Goal: Find specific page/section: Find specific page/section

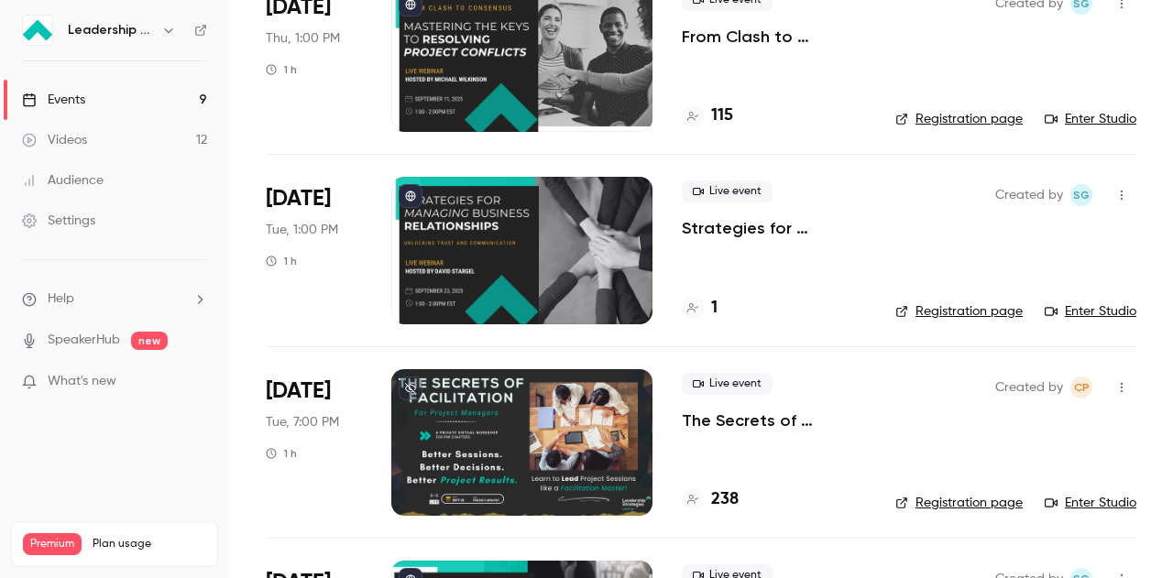
scroll to position [275, 0]
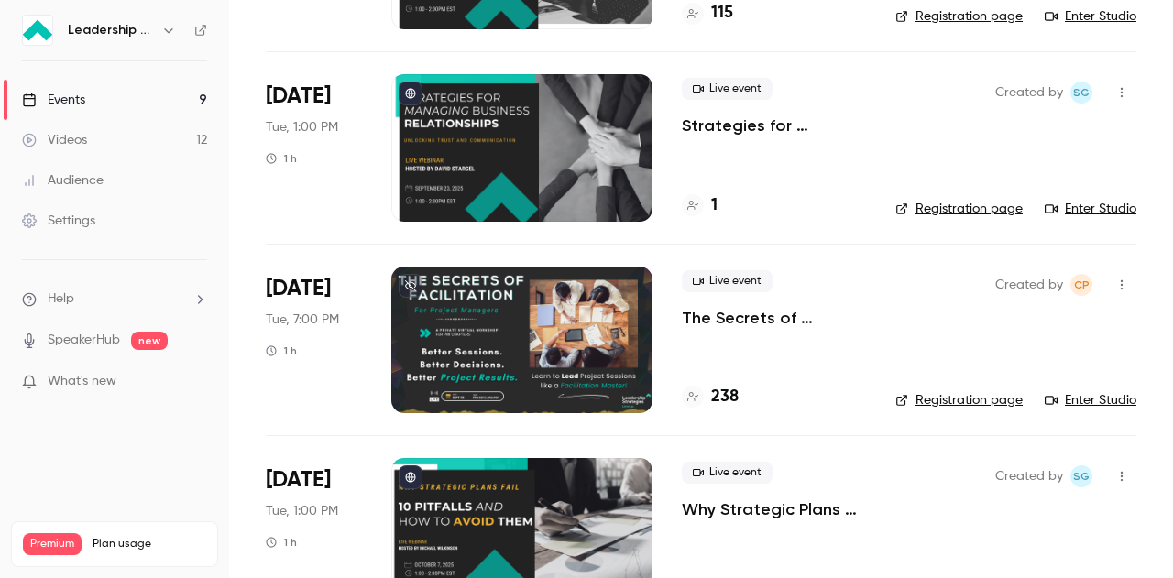
click at [491, 314] on div at bounding box center [521, 340] width 261 height 147
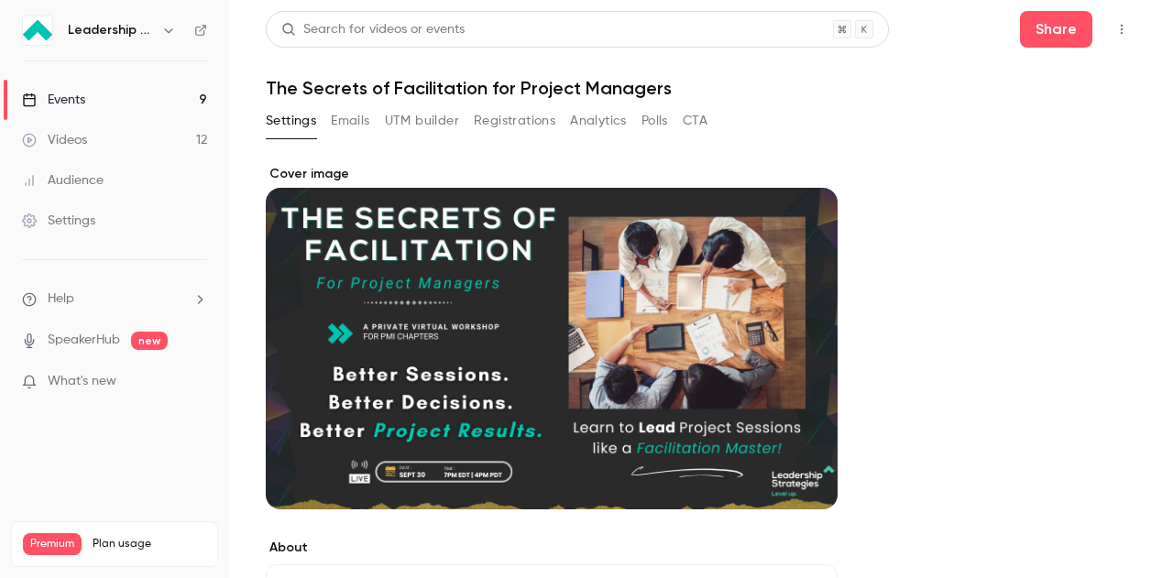
click at [1114, 31] on icon "button" at bounding box center [1121, 29] width 15 height 13
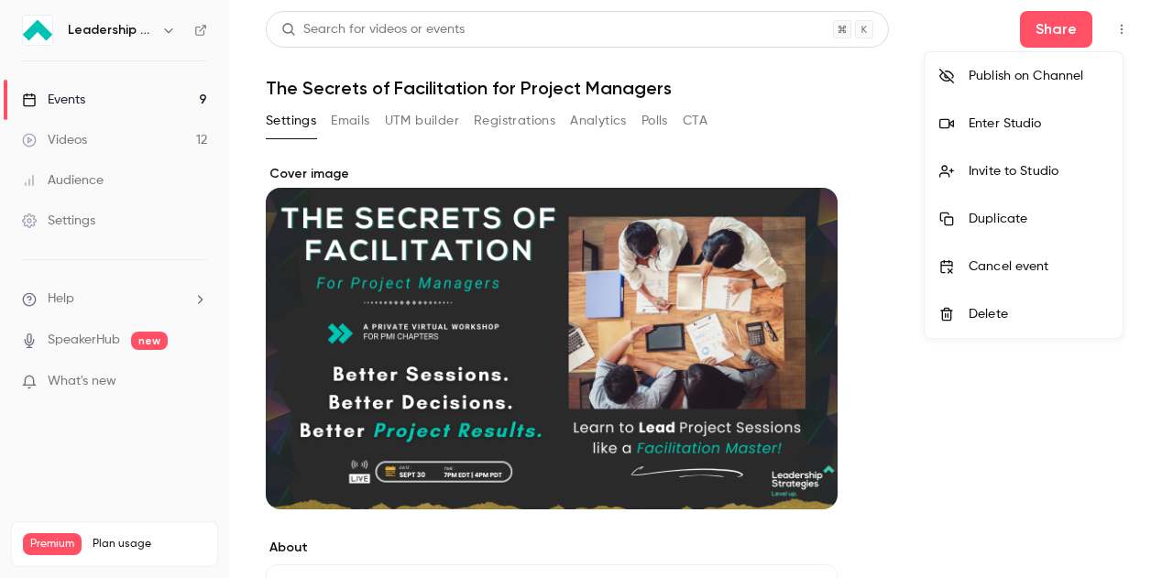
click at [1015, 112] on li "Enter Studio" at bounding box center [1023, 124] width 198 height 48
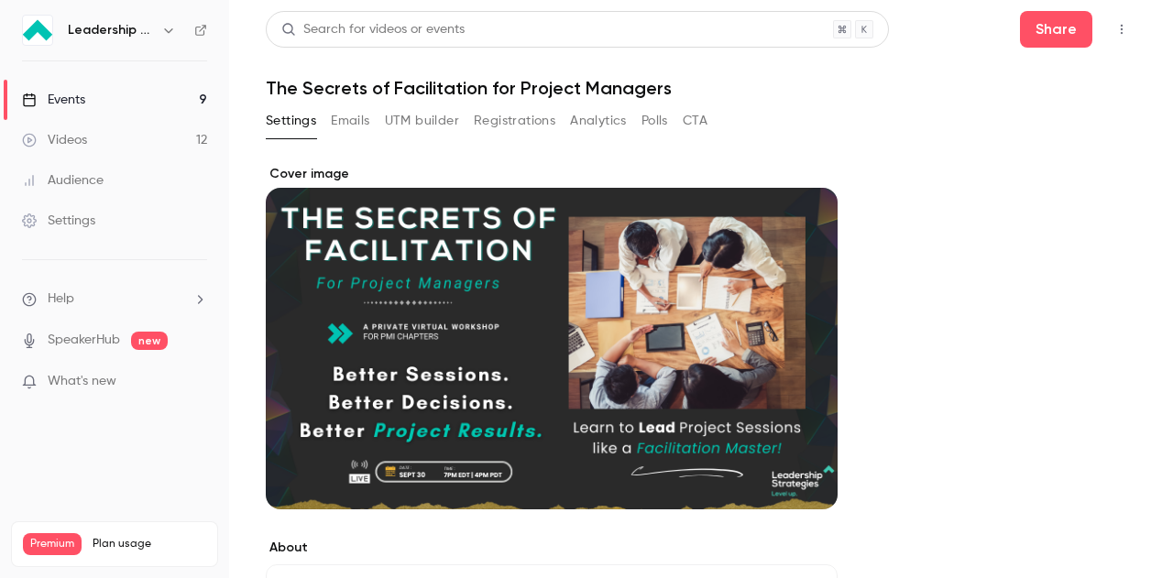
click at [165, 96] on link "Events 9" at bounding box center [114, 100] width 229 height 40
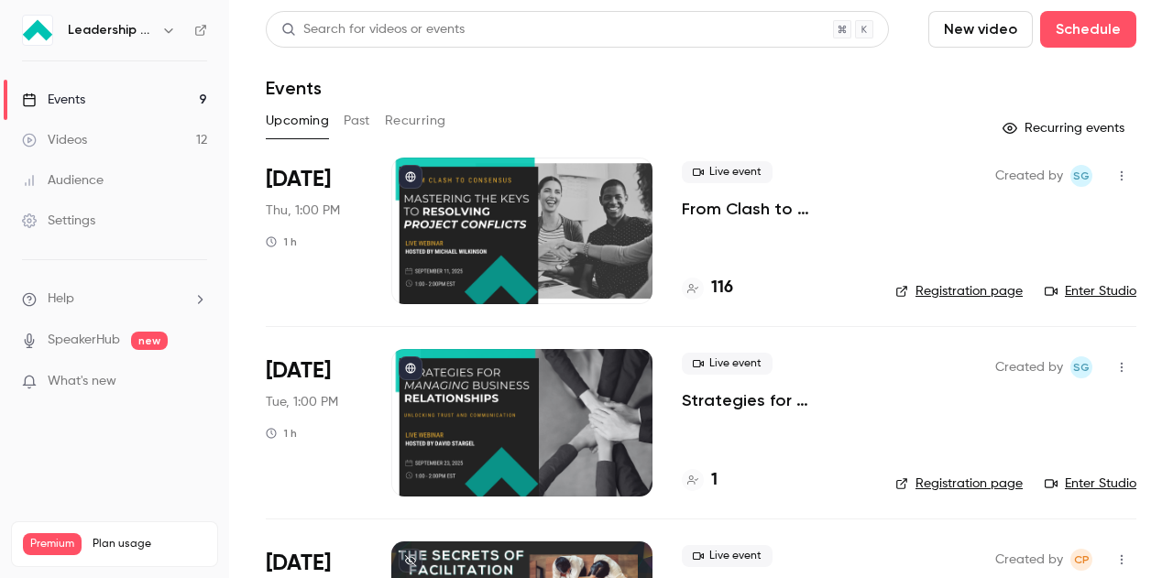
click at [532, 236] on div at bounding box center [521, 231] width 261 height 147
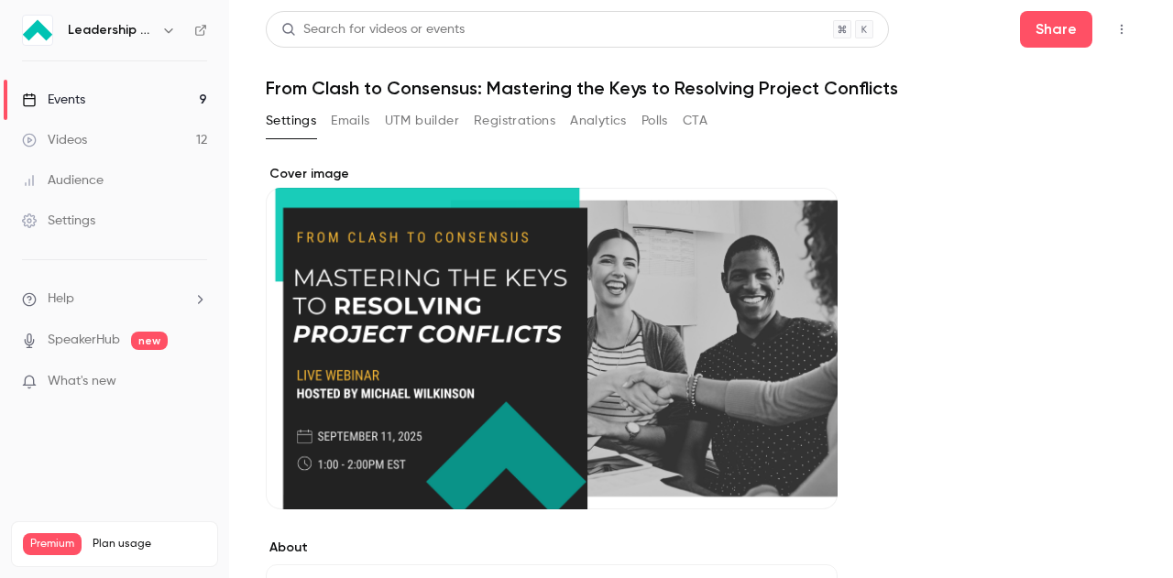
click at [1114, 27] on icon "button" at bounding box center [1121, 29] width 15 height 13
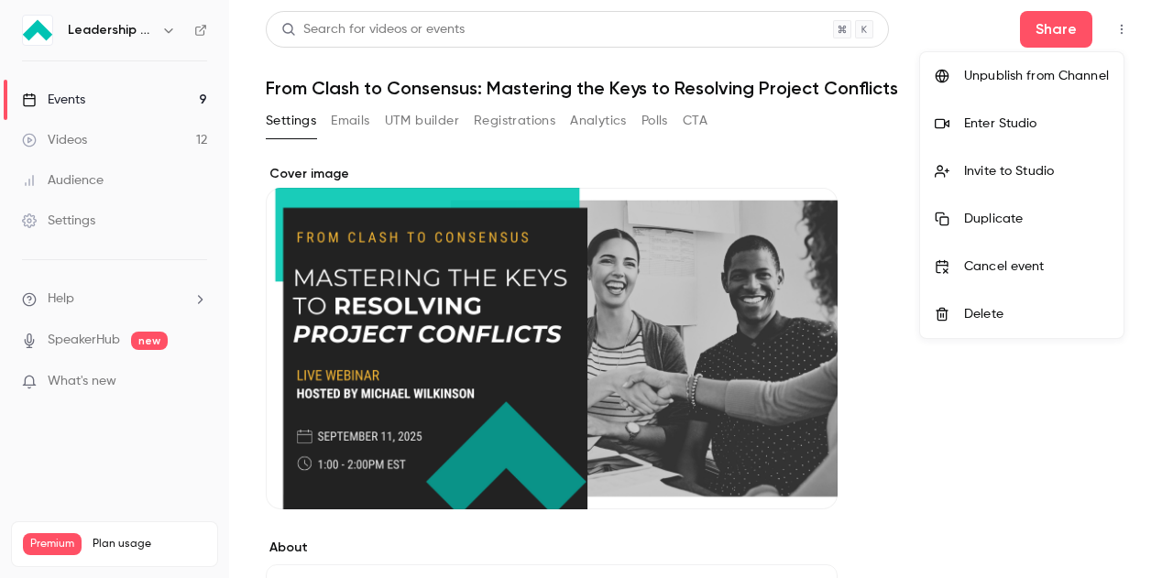
click at [1001, 115] on div "Enter Studio" at bounding box center [1036, 124] width 145 height 18
